Goal: Task Accomplishment & Management: Manage account settings

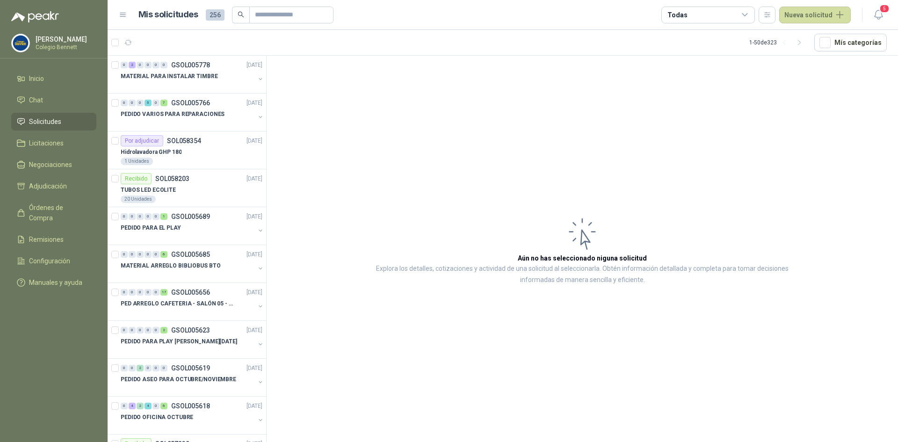
click at [38, 123] on span "Solicitudes" at bounding box center [45, 121] width 32 height 10
click at [160, 106] on div "0 0 0 5 0 7 GSOL005766 [DATE]" at bounding box center [193, 102] width 144 height 11
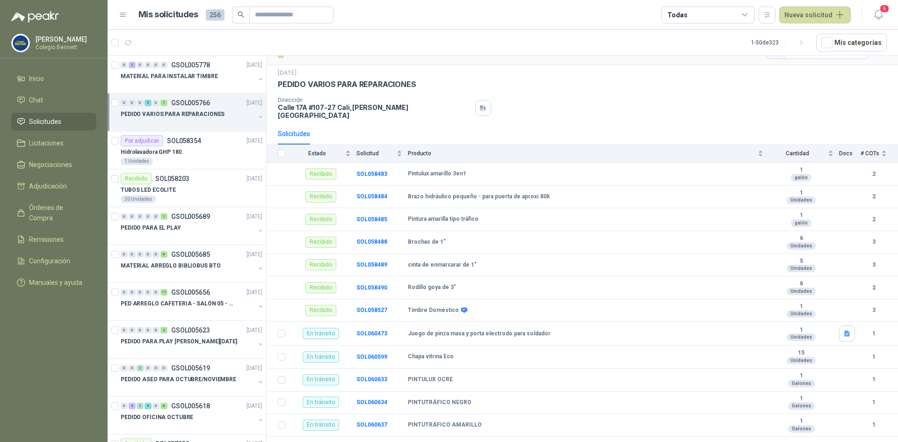
scroll to position [20, 0]
click at [368, 353] on b "SOL060599" at bounding box center [371, 356] width 31 height 7
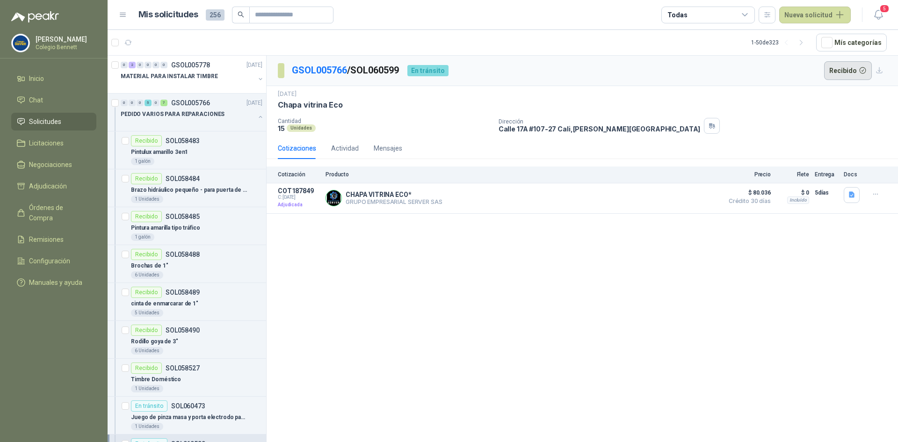
click at [838, 75] on button "Recibido" at bounding box center [848, 70] width 48 height 19
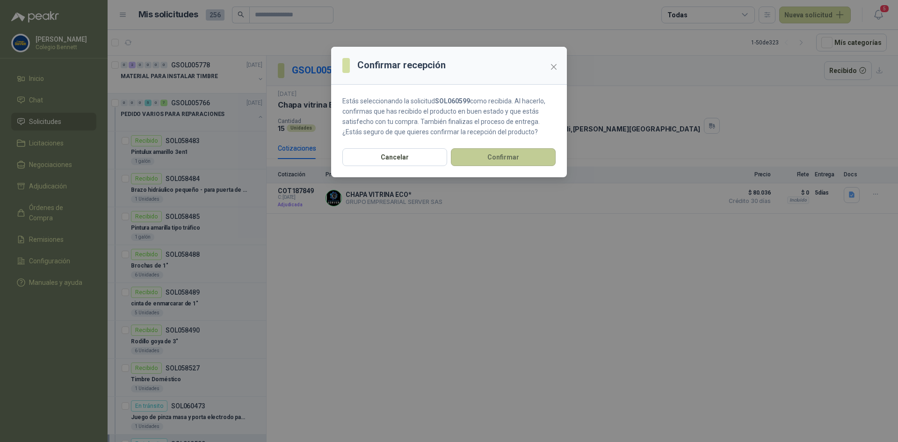
click at [533, 152] on button "Confirmar" at bounding box center [503, 157] width 105 height 18
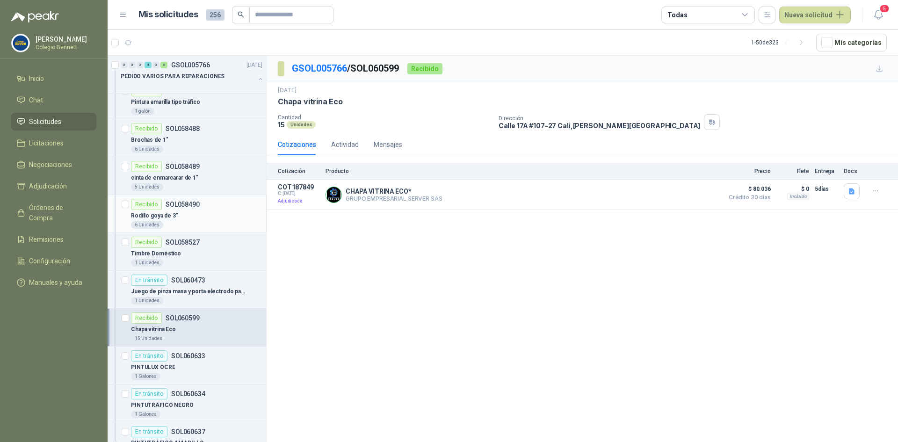
scroll to position [140, 0]
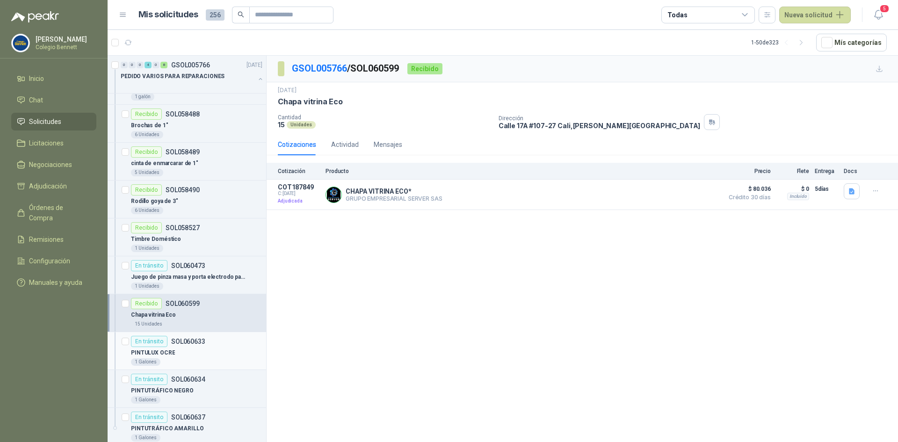
click at [176, 340] on p "SOL060633" at bounding box center [188, 341] width 34 height 7
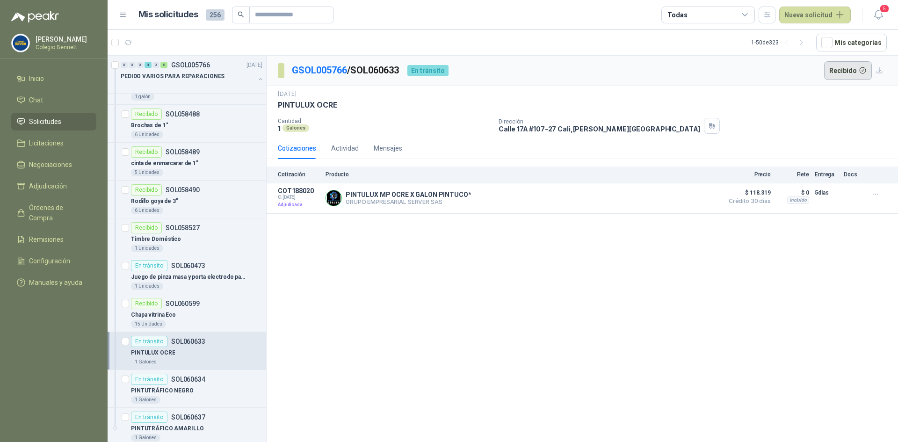
click at [845, 68] on button "Recibido" at bounding box center [848, 70] width 48 height 19
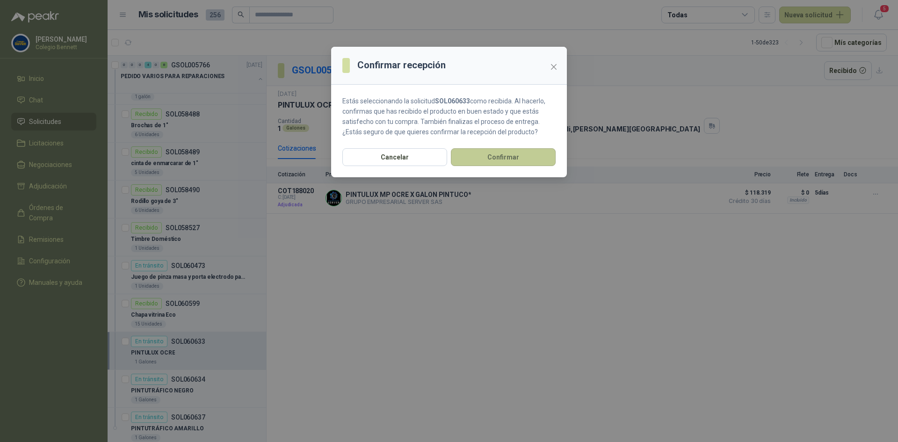
click at [537, 157] on button "Confirmar" at bounding box center [503, 157] width 105 height 18
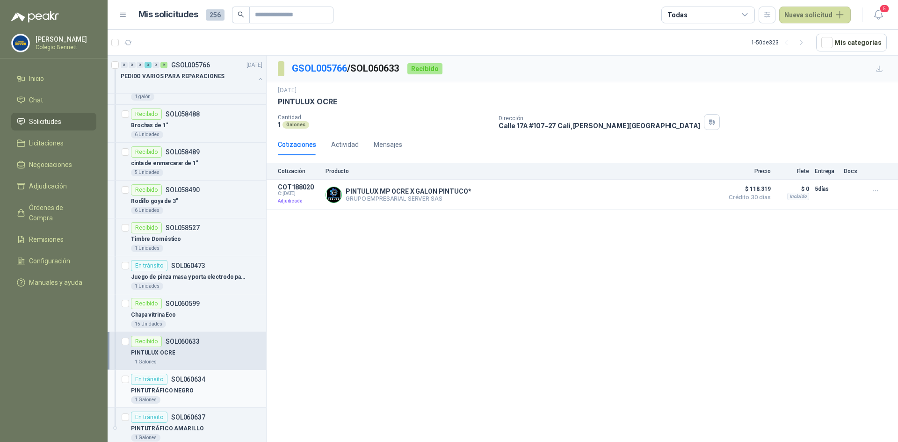
click at [181, 390] on p "PINTUTRÁFICO NEGRO" at bounding box center [162, 390] width 63 height 9
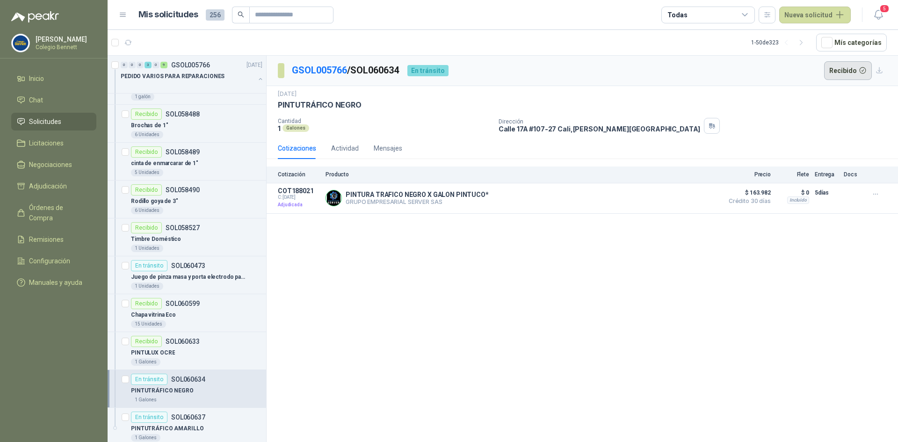
click at [836, 69] on button "Recibido" at bounding box center [848, 70] width 48 height 19
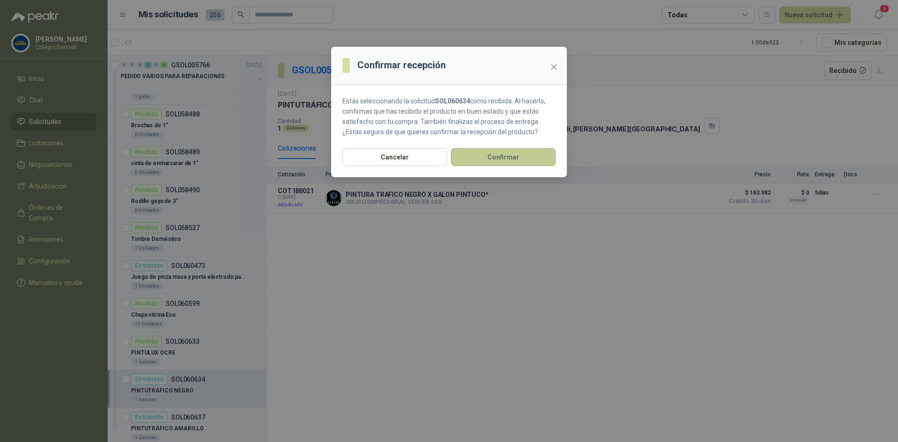
click at [521, 153] on button "Confirmar" at bounding box center [503, 157] width 105 height 18
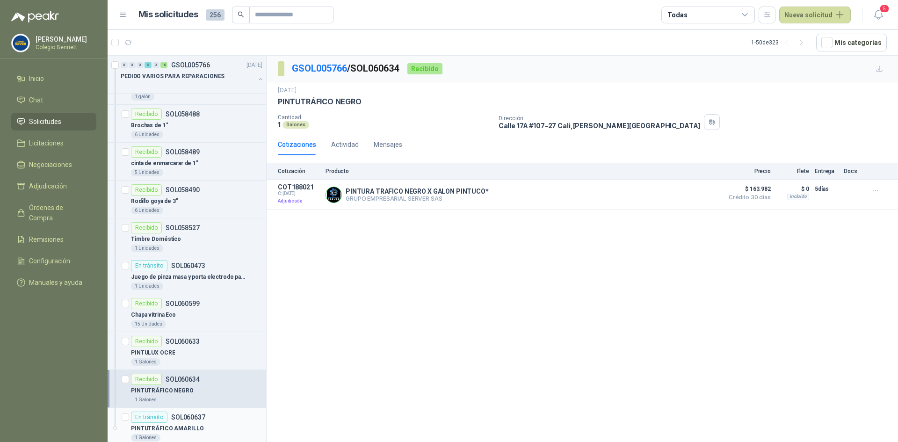
click at [169, 428] on p "PINTUTRÁFICO AMARILLO" at bounding box center [167, 428] width 72 height 9
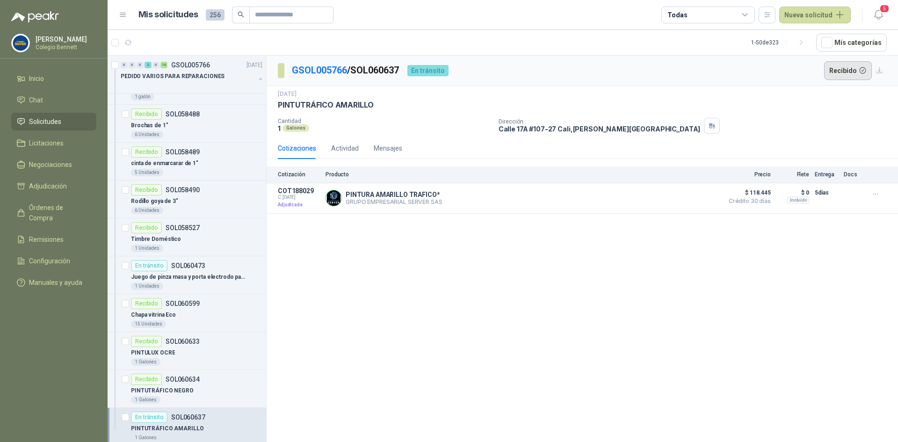
click at [842, 69] on button "Recibido" at bounding box center [848, 70] width 48 height 19
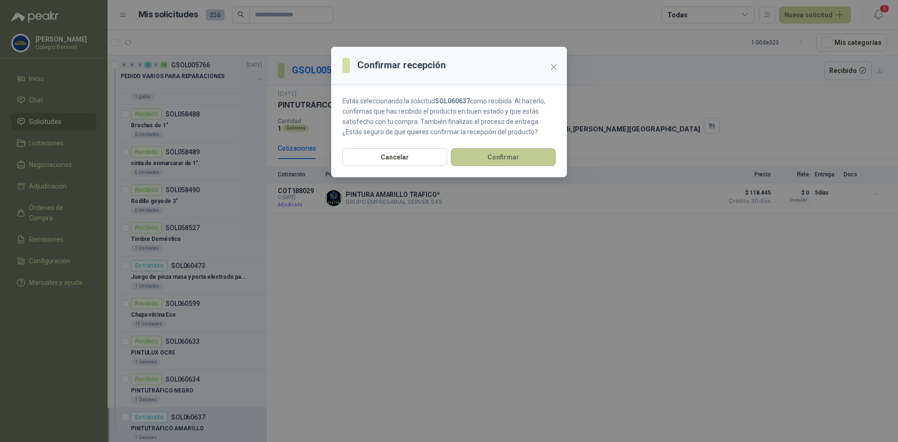
click at [542, 155] on button "Confirmar" at bounding box center [503, 157] width 105 height 18
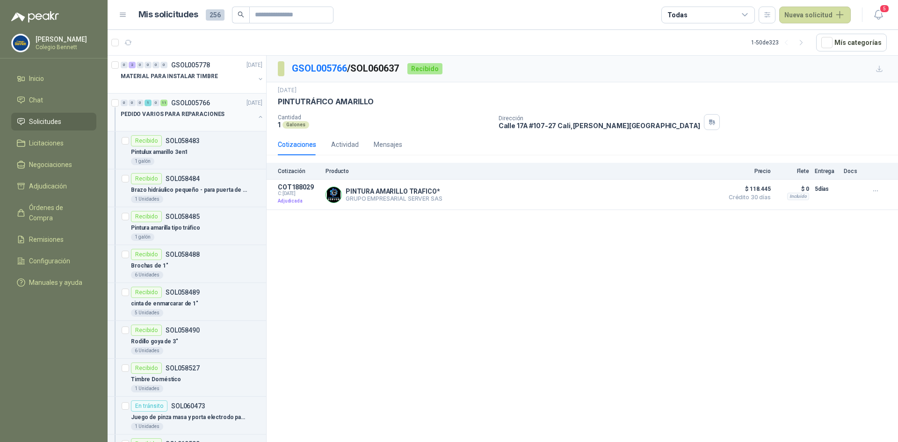
click at [257, 116] on button "button" at bounding box center [260, 116] width 7 height 7
